Goal: Task Accomplishment & Management: Manage account settings

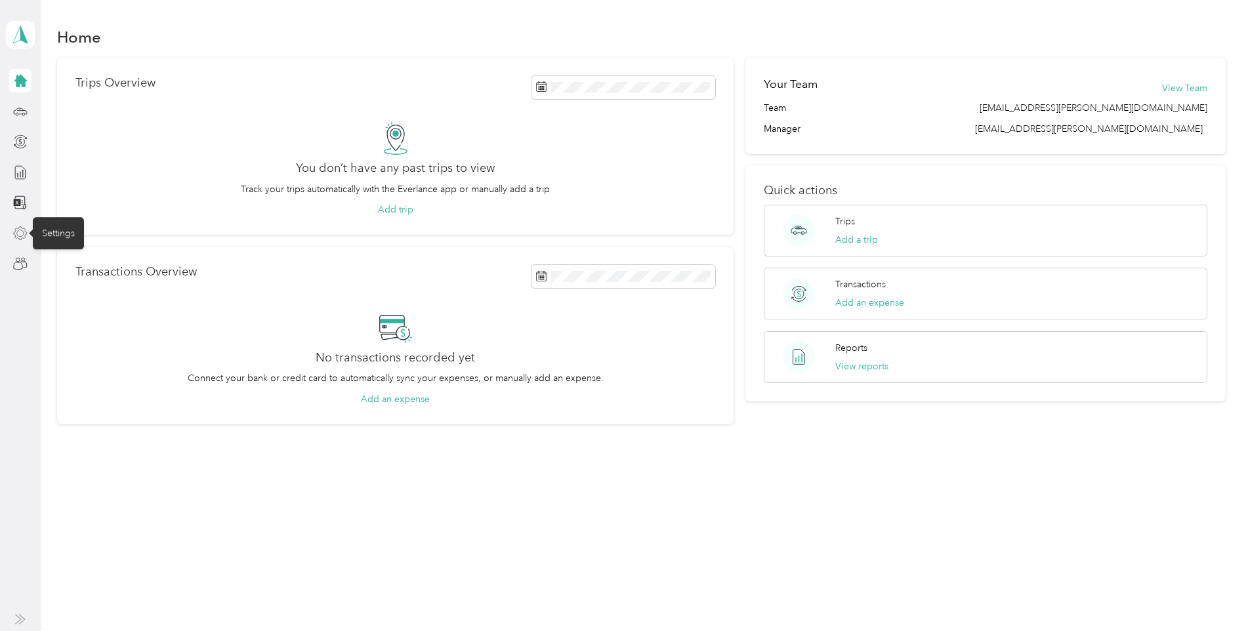
click at [16, 239] on icon at bounding box center [20, 233] width 14 height 14
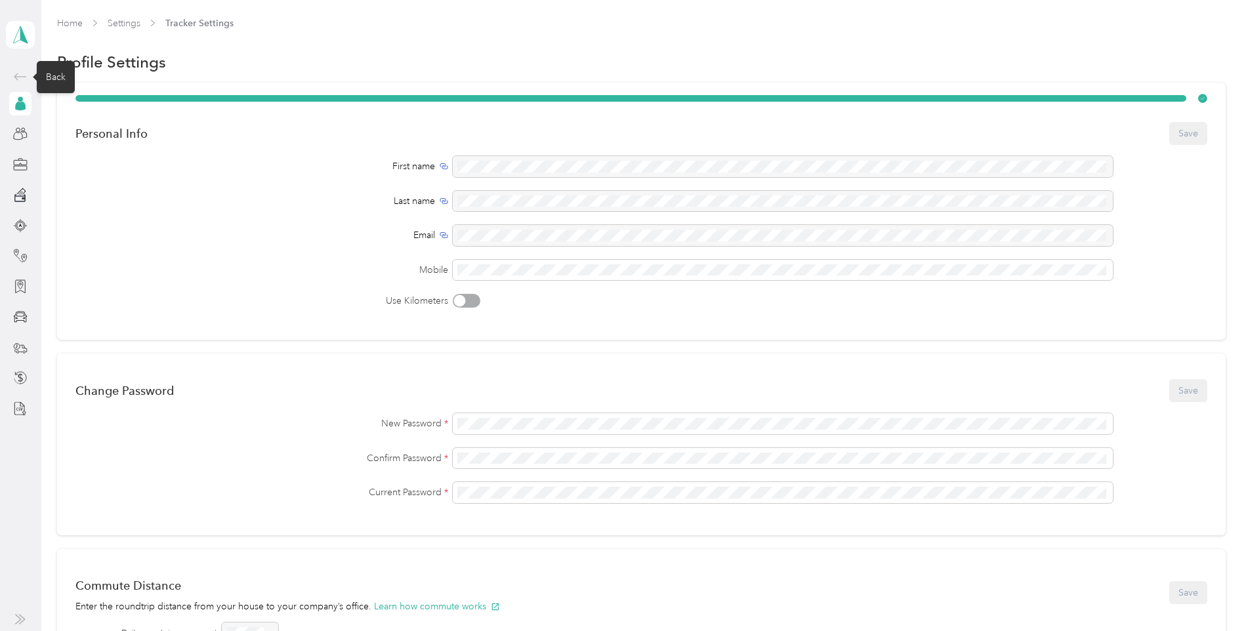
click at [16, 75] on icon at bounding box center [20, 76] width 12 height 7
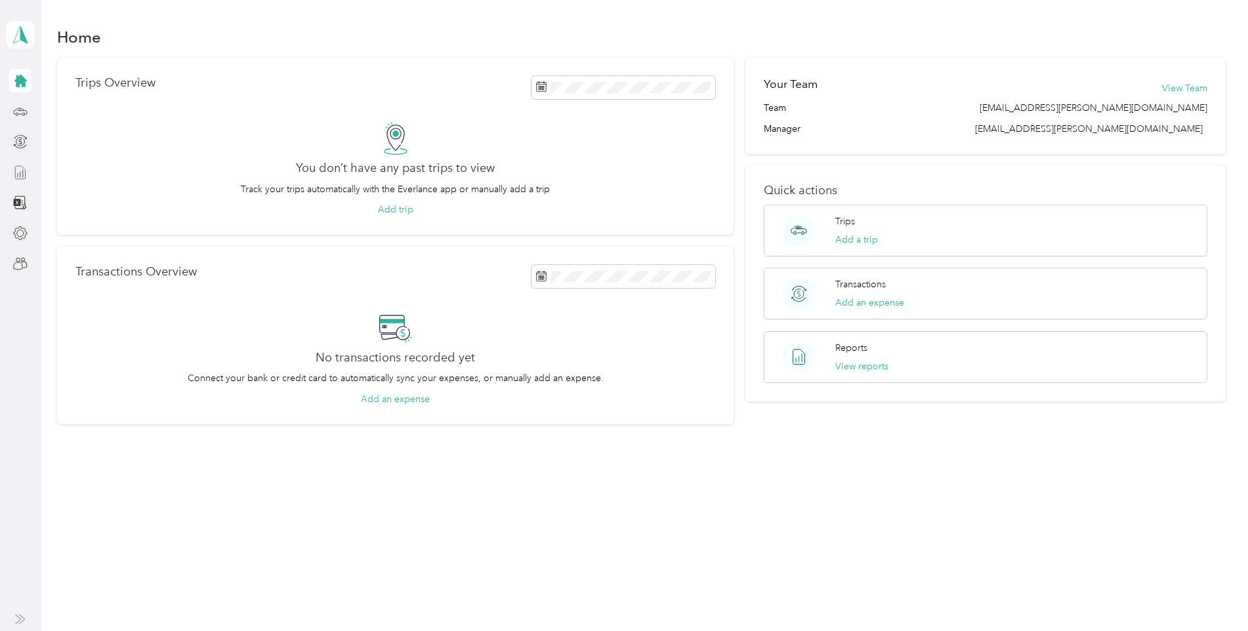
click at [18, 171] on icon at bounding box center [20, 172] width 14 height 14
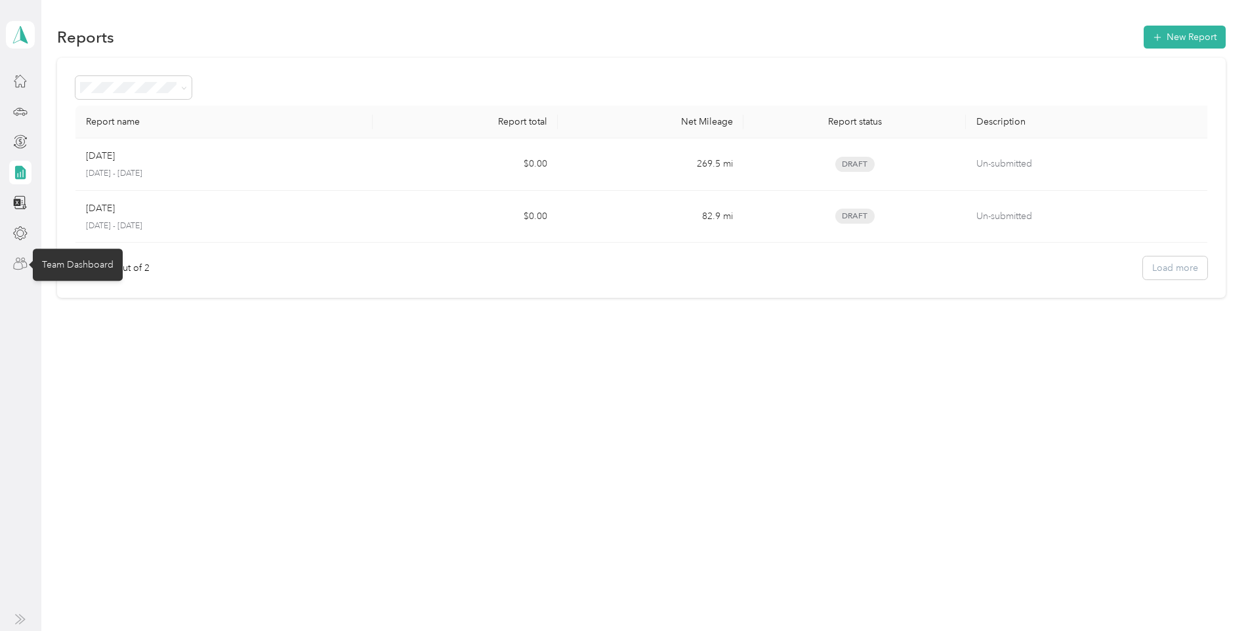
click at [21, 257] on icon at bounding box center [20, 264] width 14 height 14
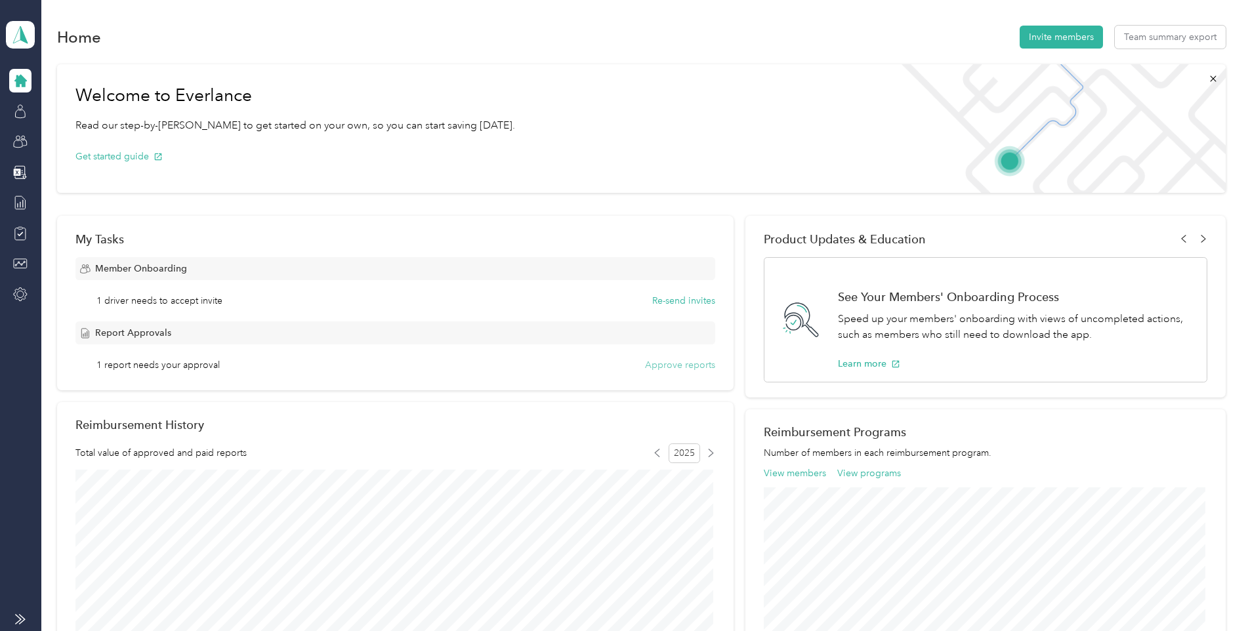
click at [655, 364] on button "Approve reports" at bounding box center [680, 365] width 70 height 14
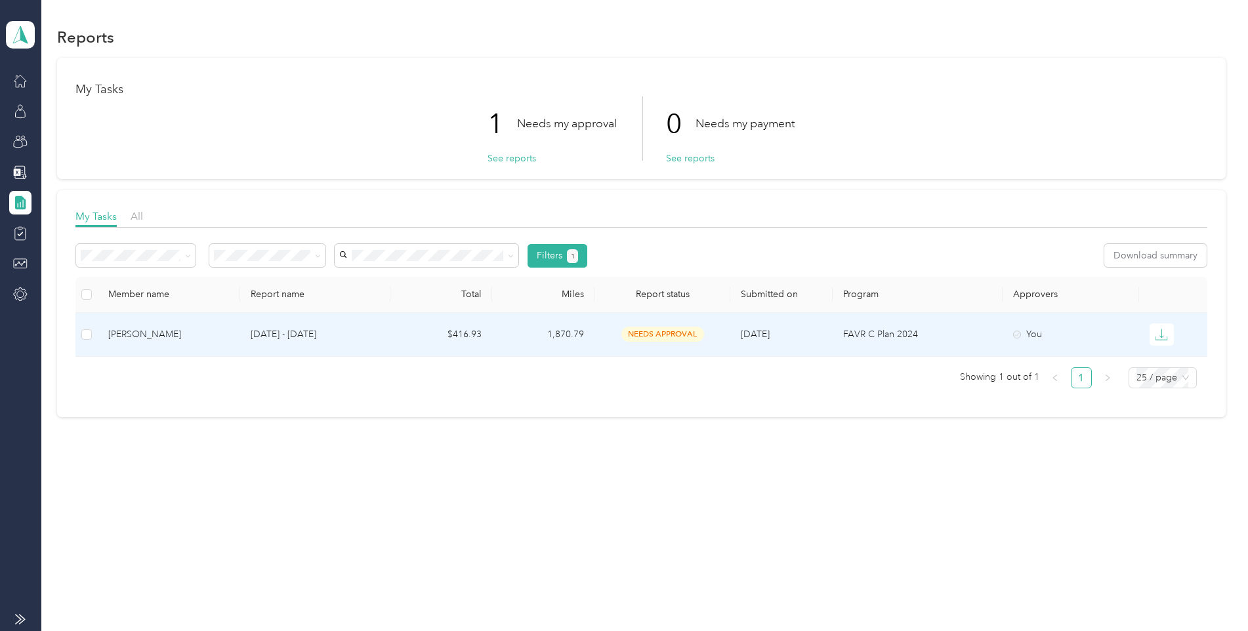
click at [667, 332] on span "needs approval" at bounding box center [662, 334] width 83 height 15
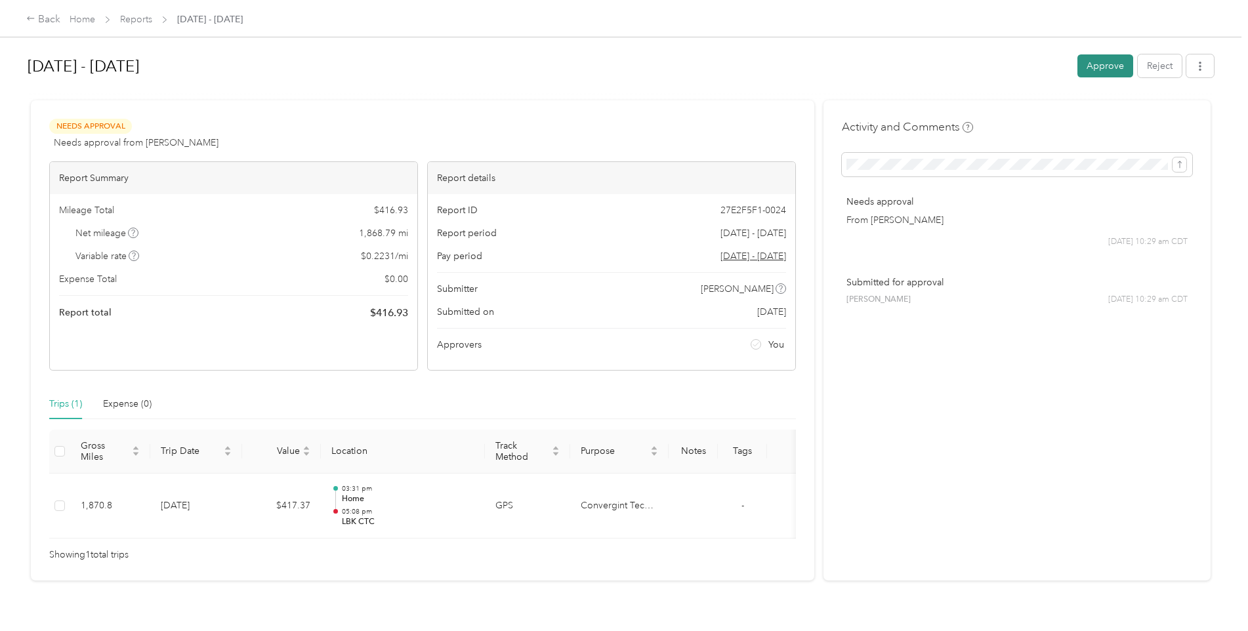
click at [1096, 68] on button "Approve" at bounding box center [1105, 65] width 56 height 23
